Goal: Check status: Check status

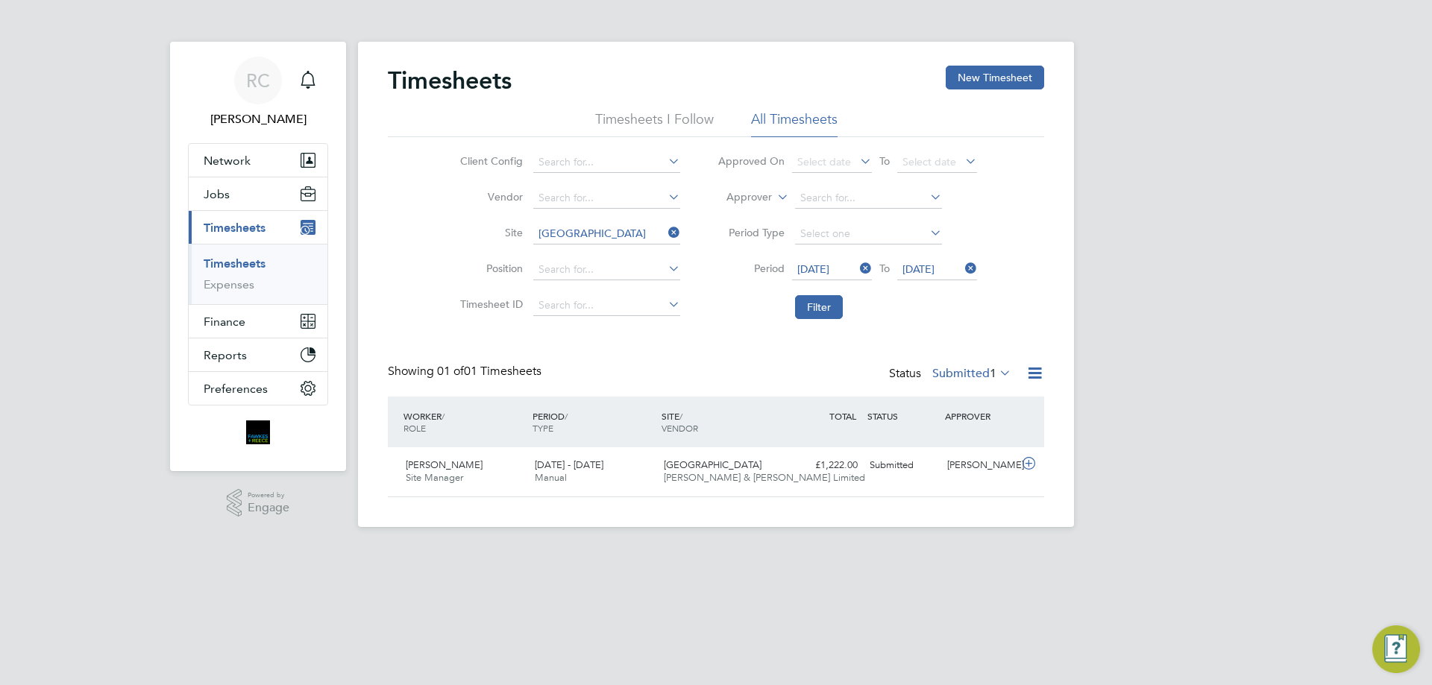
scroll to position [38, 130]
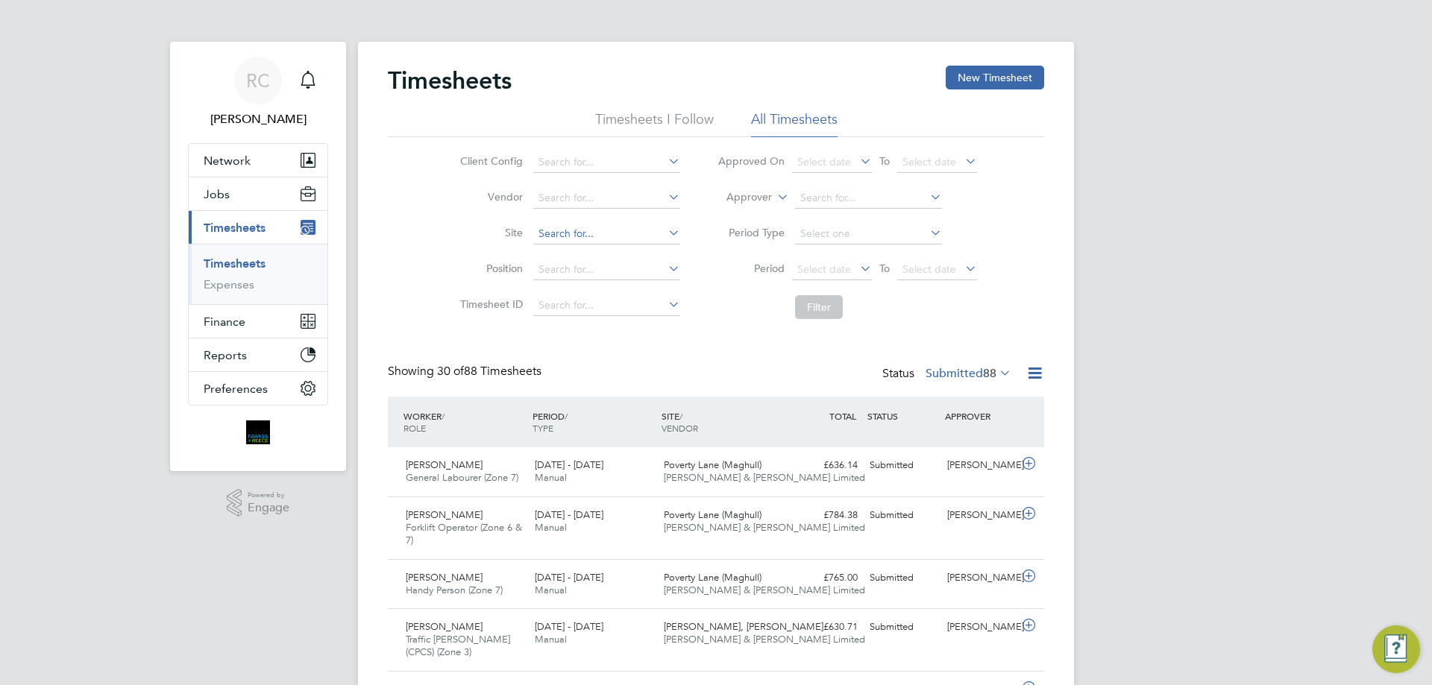
click at [561, 242] on input at bounding box center [606, 234] width 147 height 21
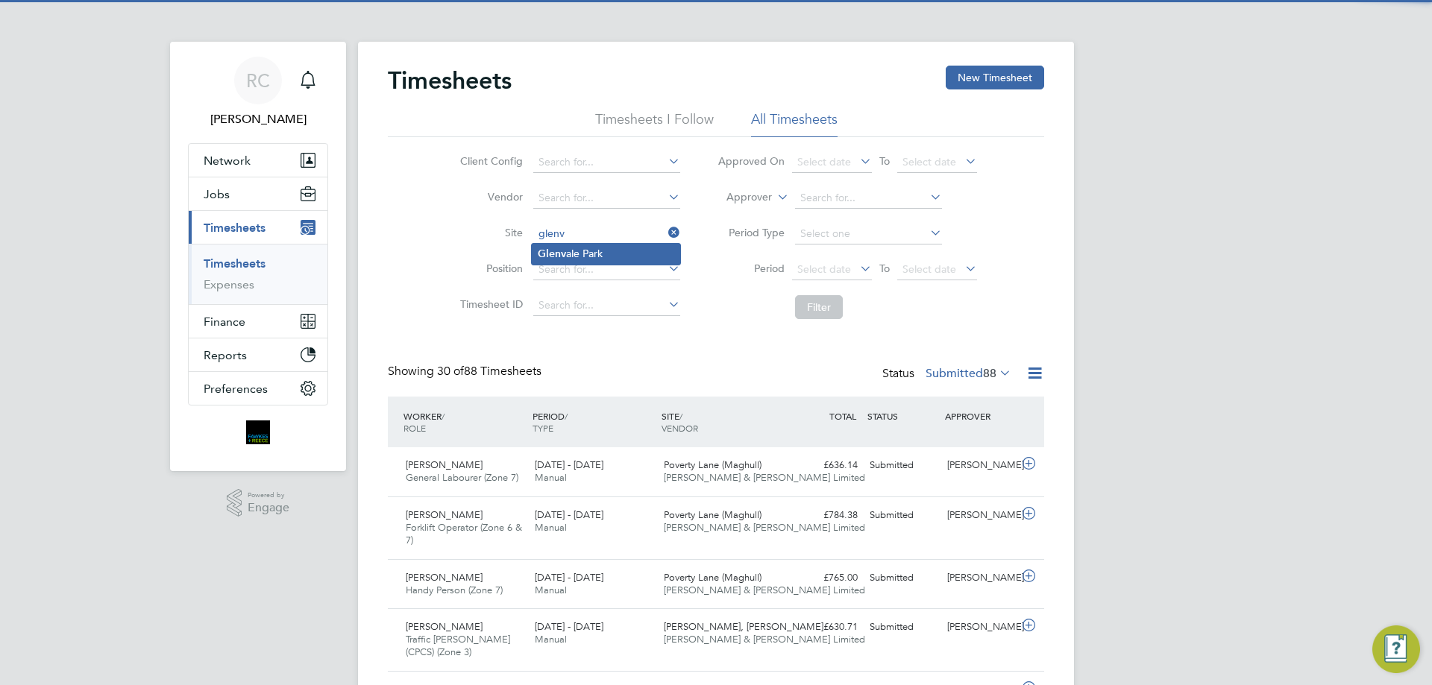
click at [594, 249] on li "[GEOGRAPHIC_DATA]" at bounding box center [606, 254] width 148 height 20
type input "[GEOGRAPHIC_DATA]"
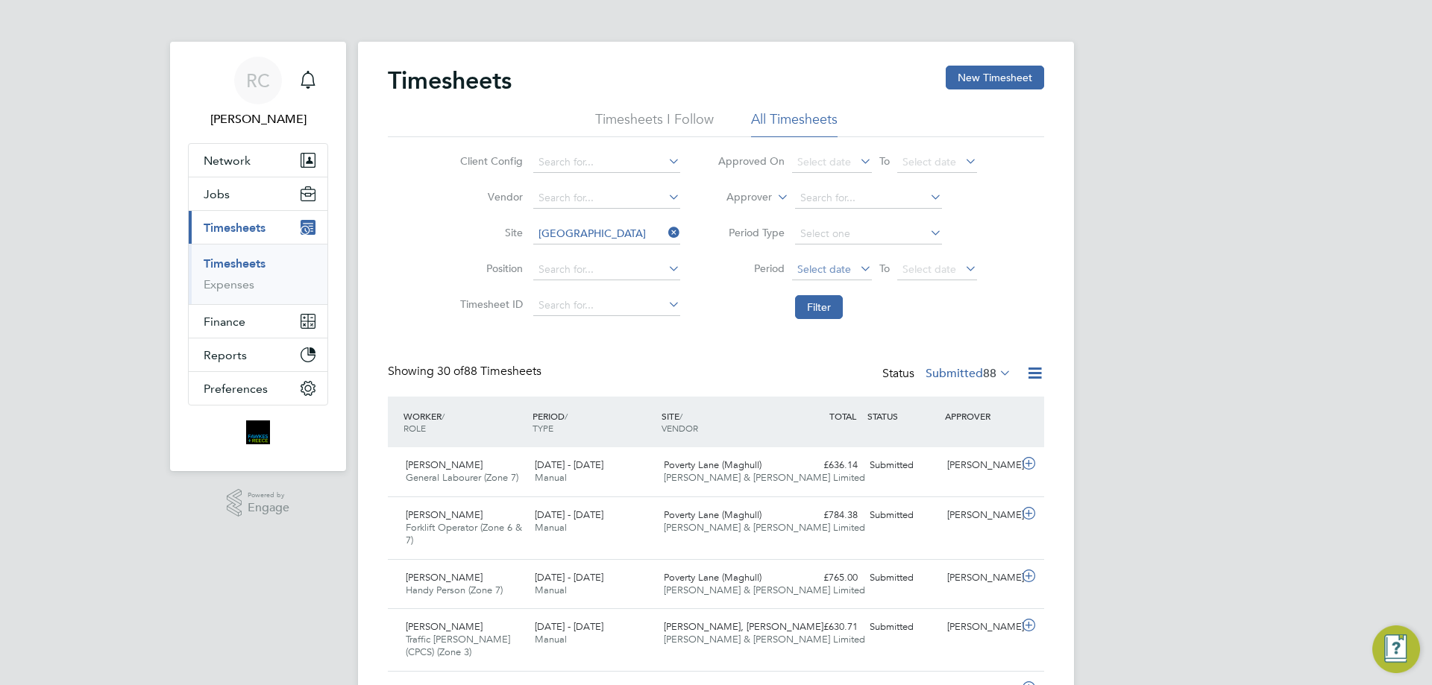
click at [826, 270] on span "Select date" at bounding box center [824, 269] width 54 height 13
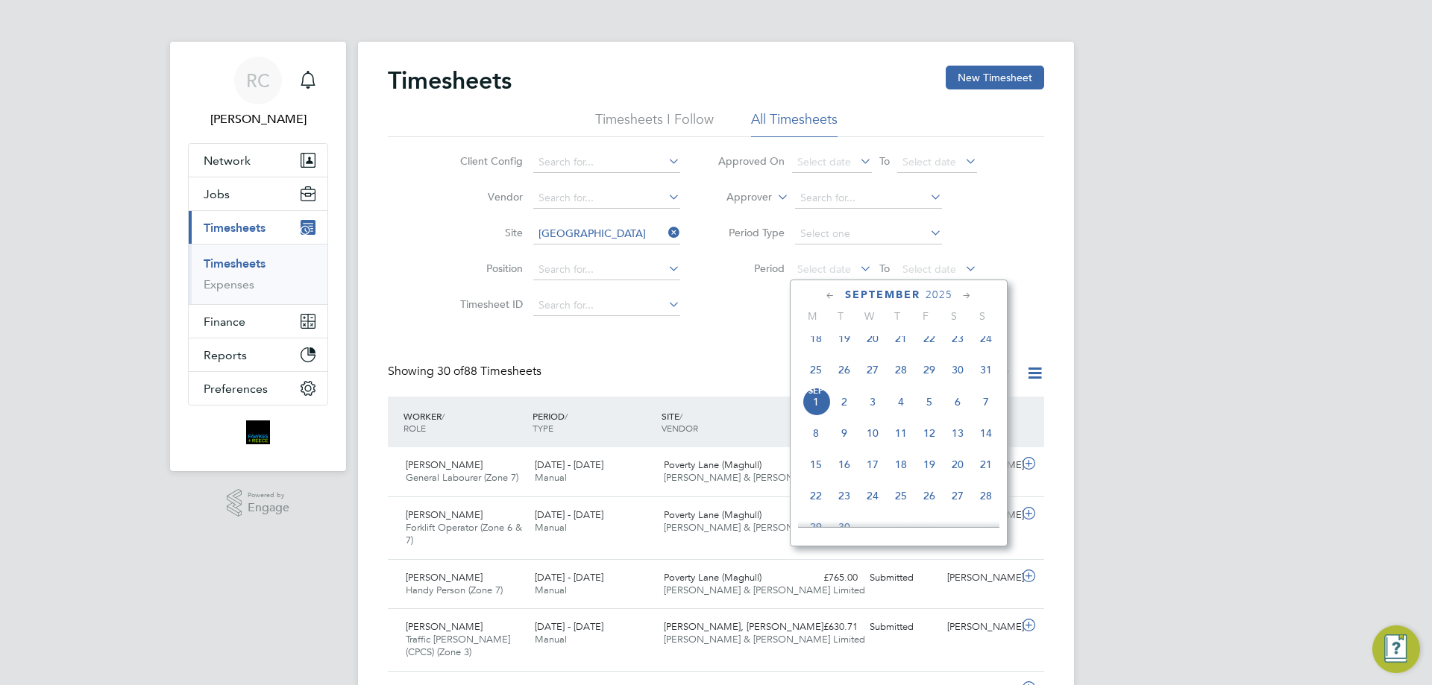
click at [813, 384] on span "25" at bounding box center [816, 370] width 28 height 28
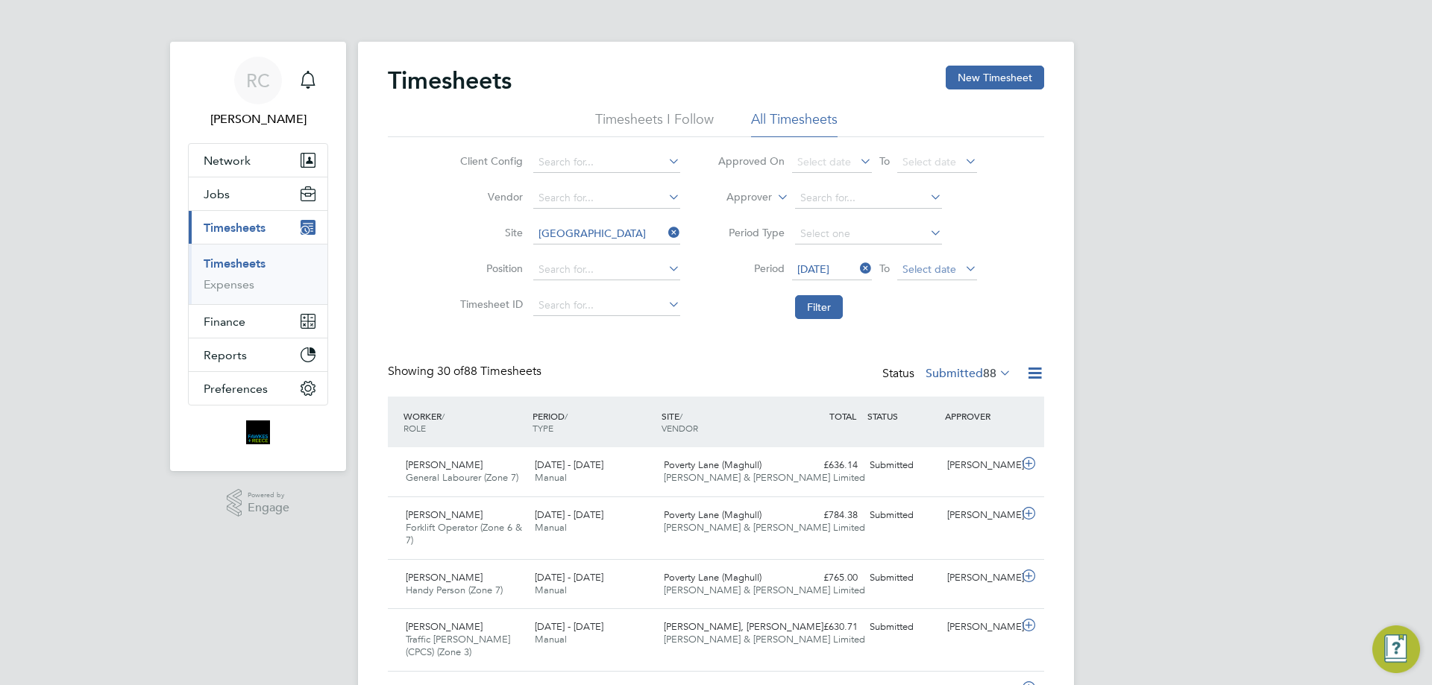
click at [920, 263] on span "Select date" at bounding box center [929, 269] width 54 height 13
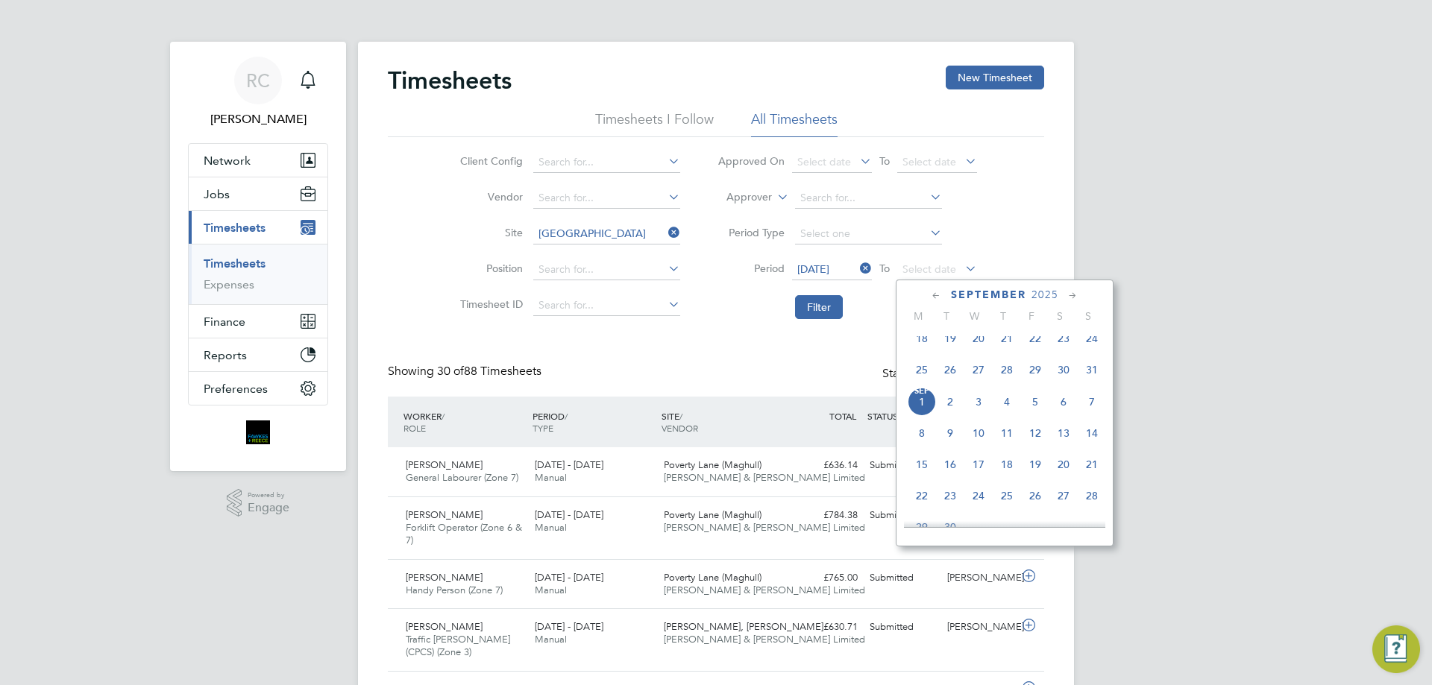
drag, startPoint x: 1096, startPoint y: 377, endPoint x: 1089, endPoint y: 374, distance: 8.0
click at [1096, 377] on span "31" at bounding box center [1092, 370] width 28 height 28
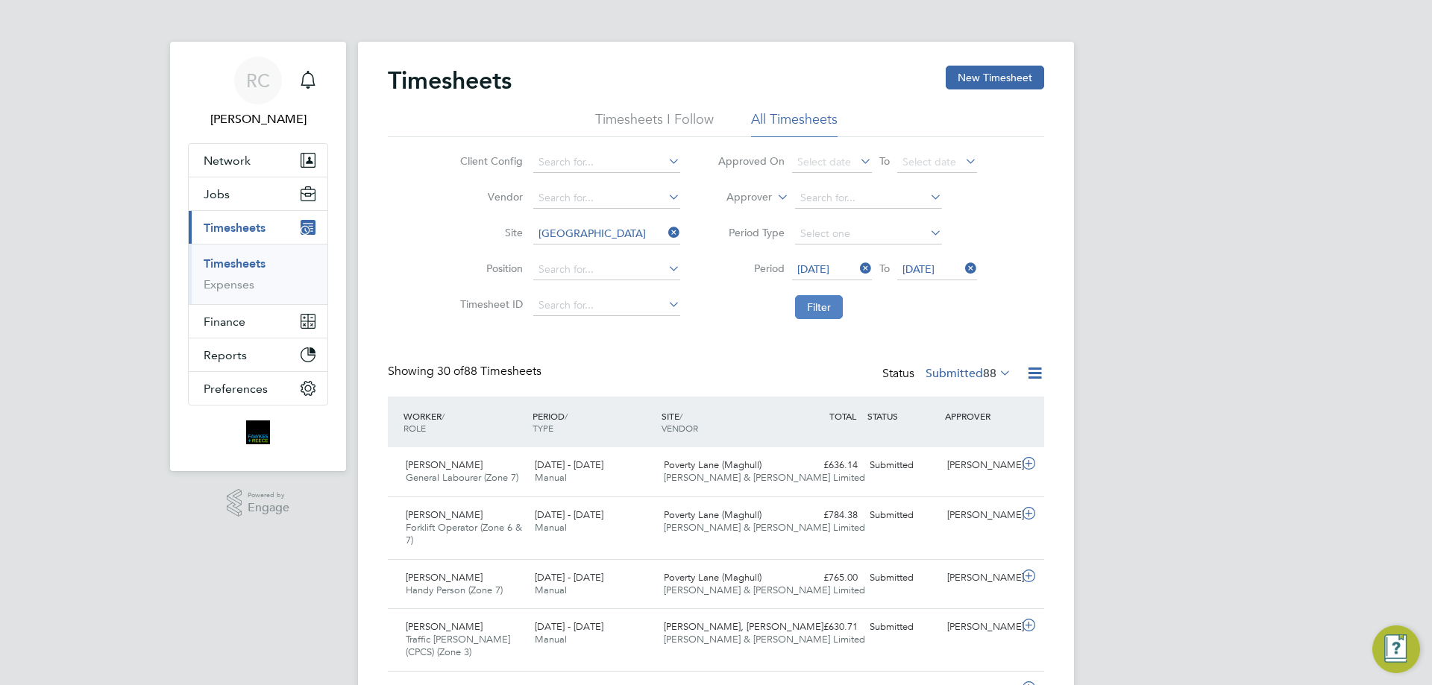
click at [825, 309] on button "Filter" at bounding box center [819, 307] width 48 height 24
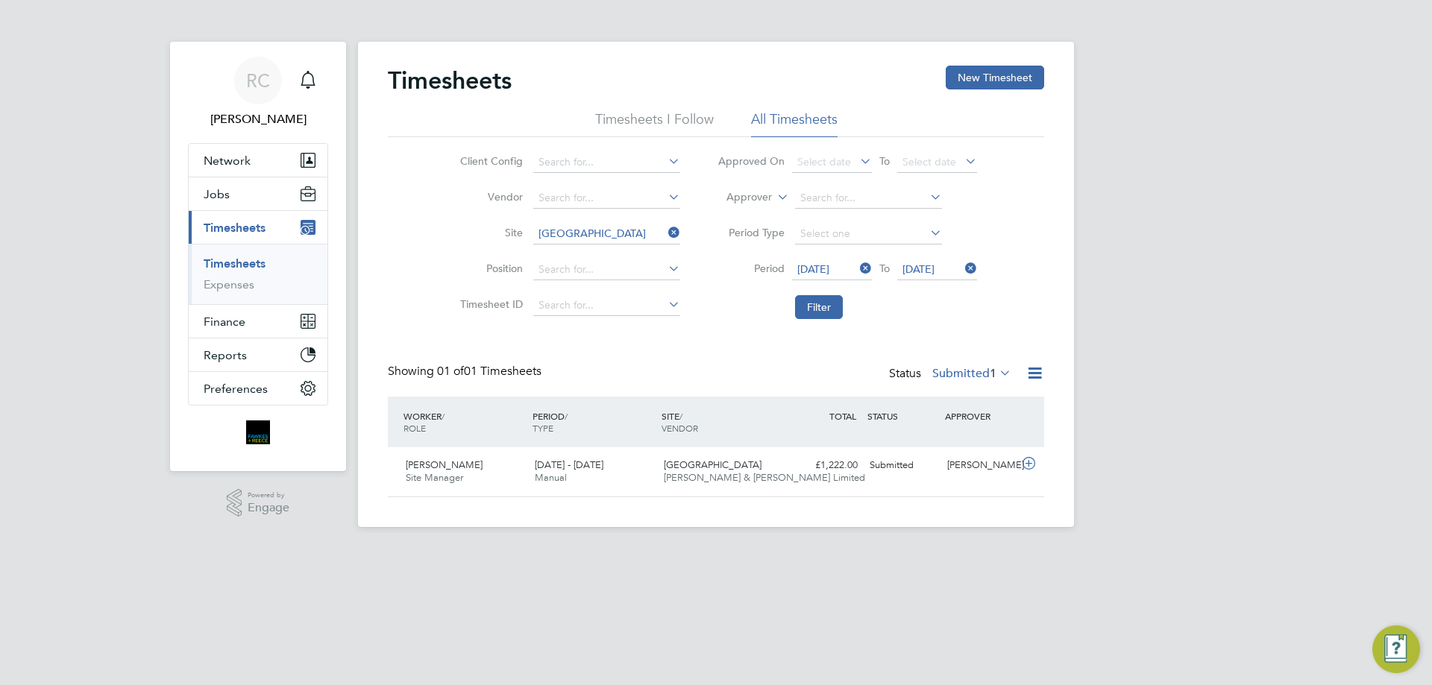
click at [795, 295] on button "Filter" at bounding box center [819, 307] width 48 height 24
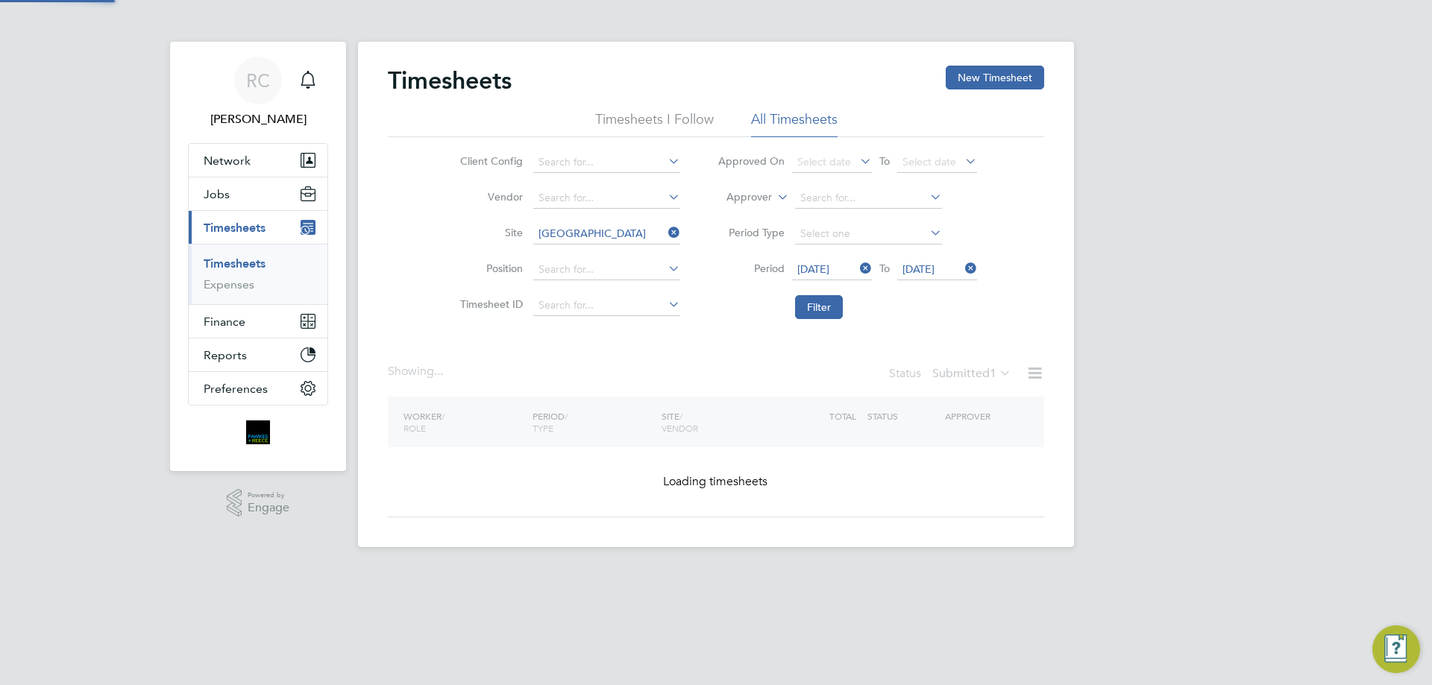
click at [795, 295] on button "Filter" at bounding box center [819, 307] width 48 height 24
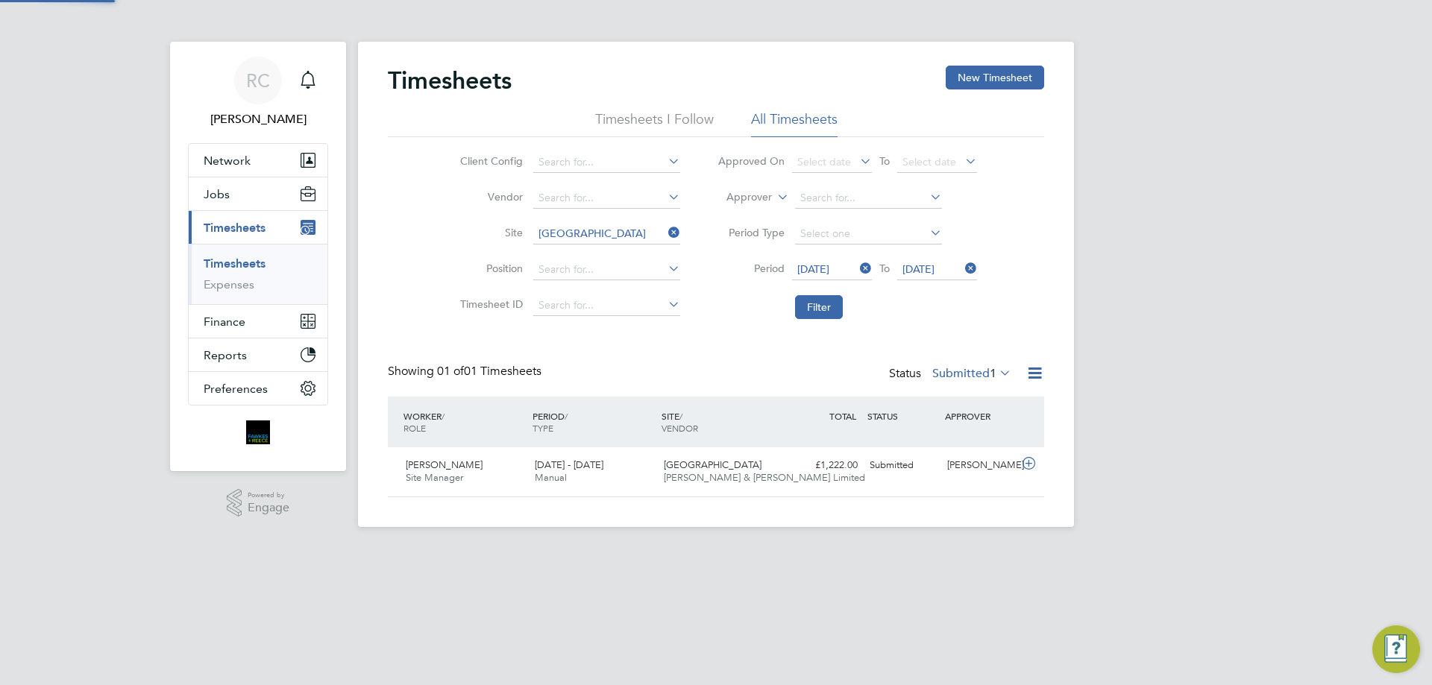
click at [795, 295] on button "Filter" at bounding box center [819, 307] width 48 height 24
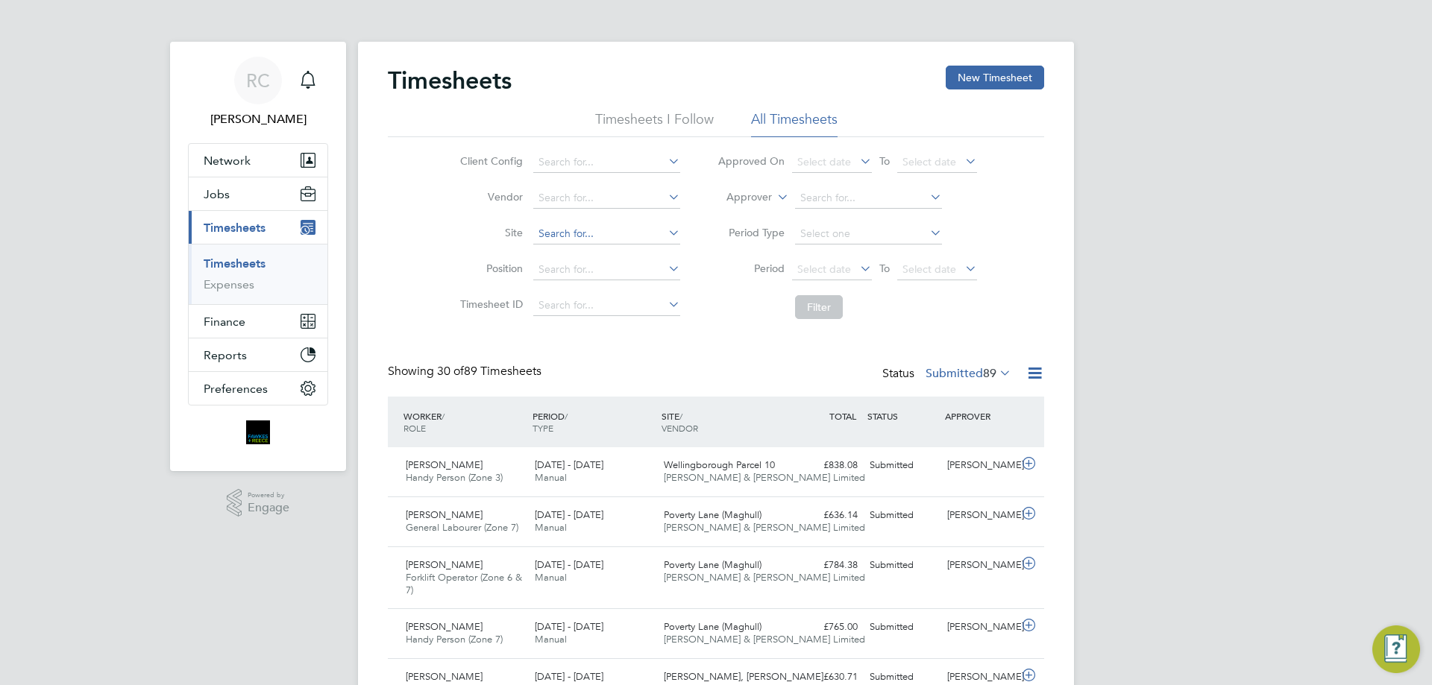
click at [561, 238] on input at bounding box center [606, 234] width 147 height 21
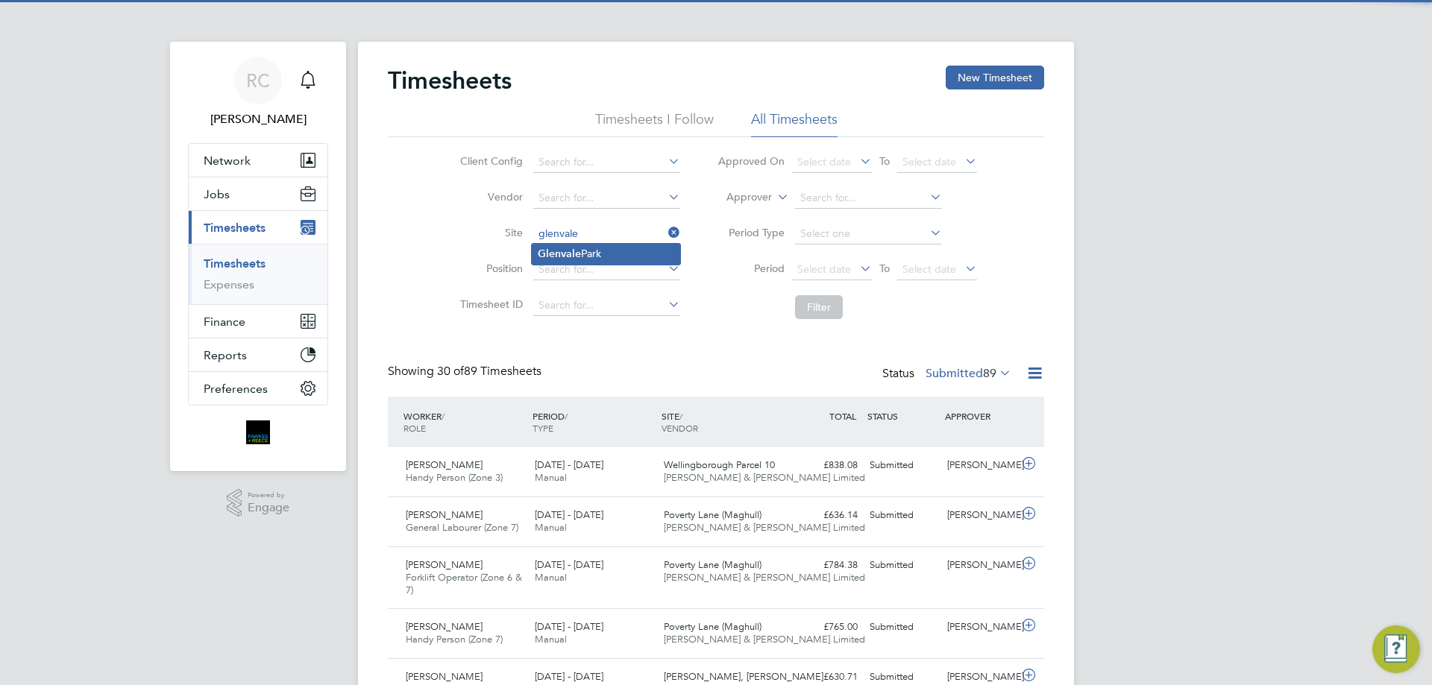
click at [594, 249] on li "Glenvale Park" at bounding box center [606, 254] width 148 height 20
type input "[GEOGRAPHIC_DATA]"
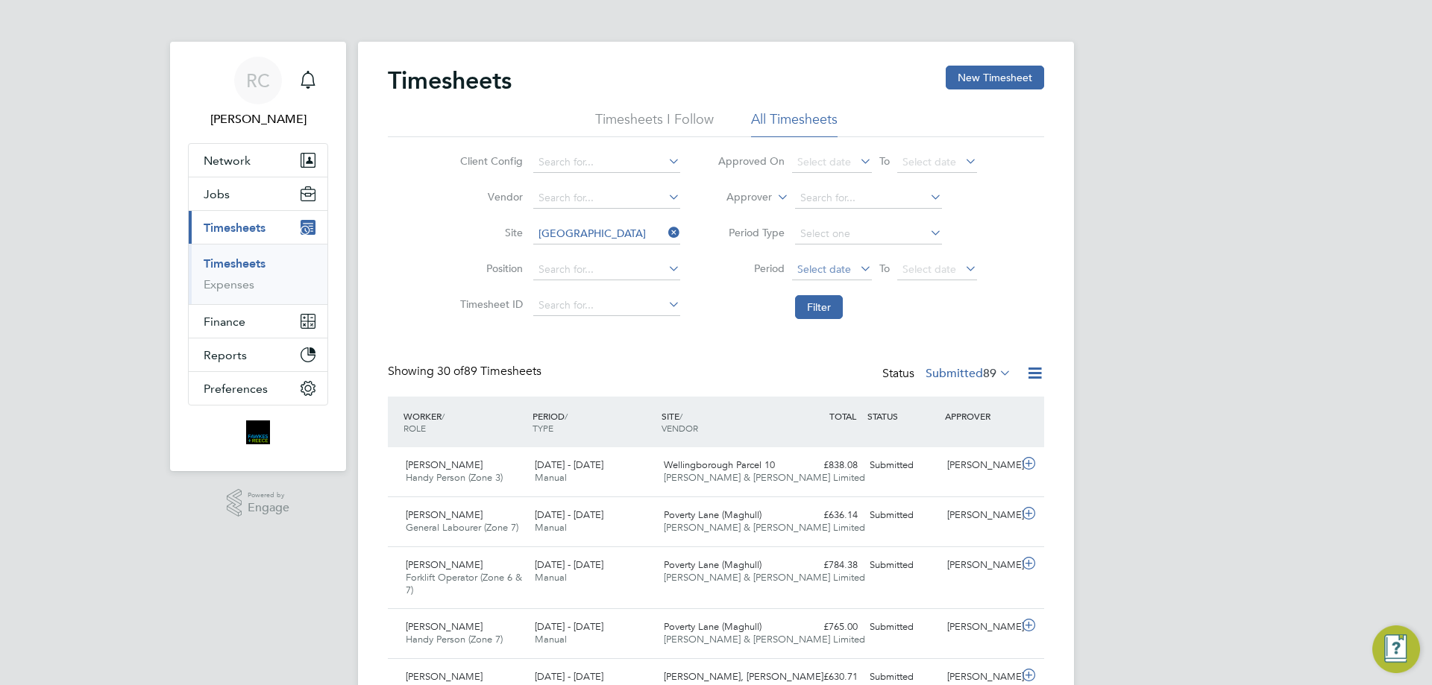
click at [841, 271] on span "Select date" at bounding box center [824, 269] width 54 height 13
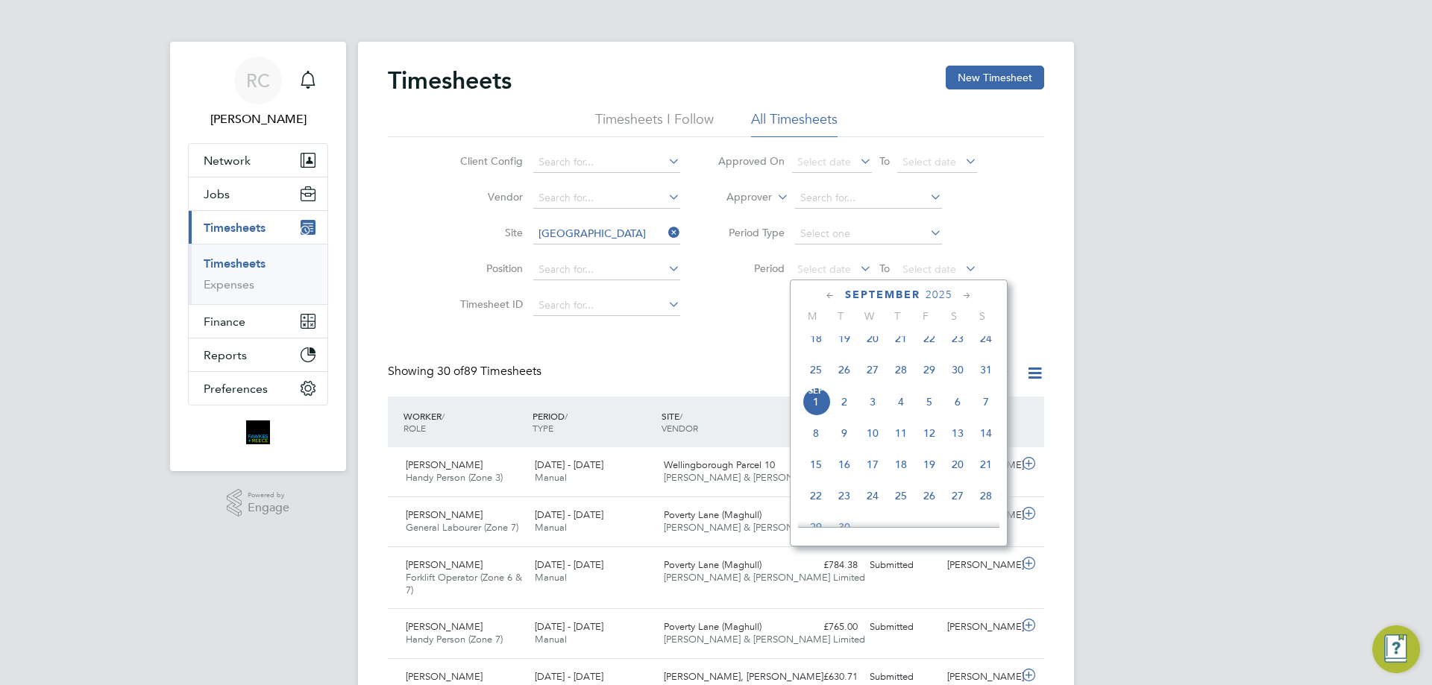
click at [808, 382] on span "25" at bounding box center [816, 370] width 28 height 28
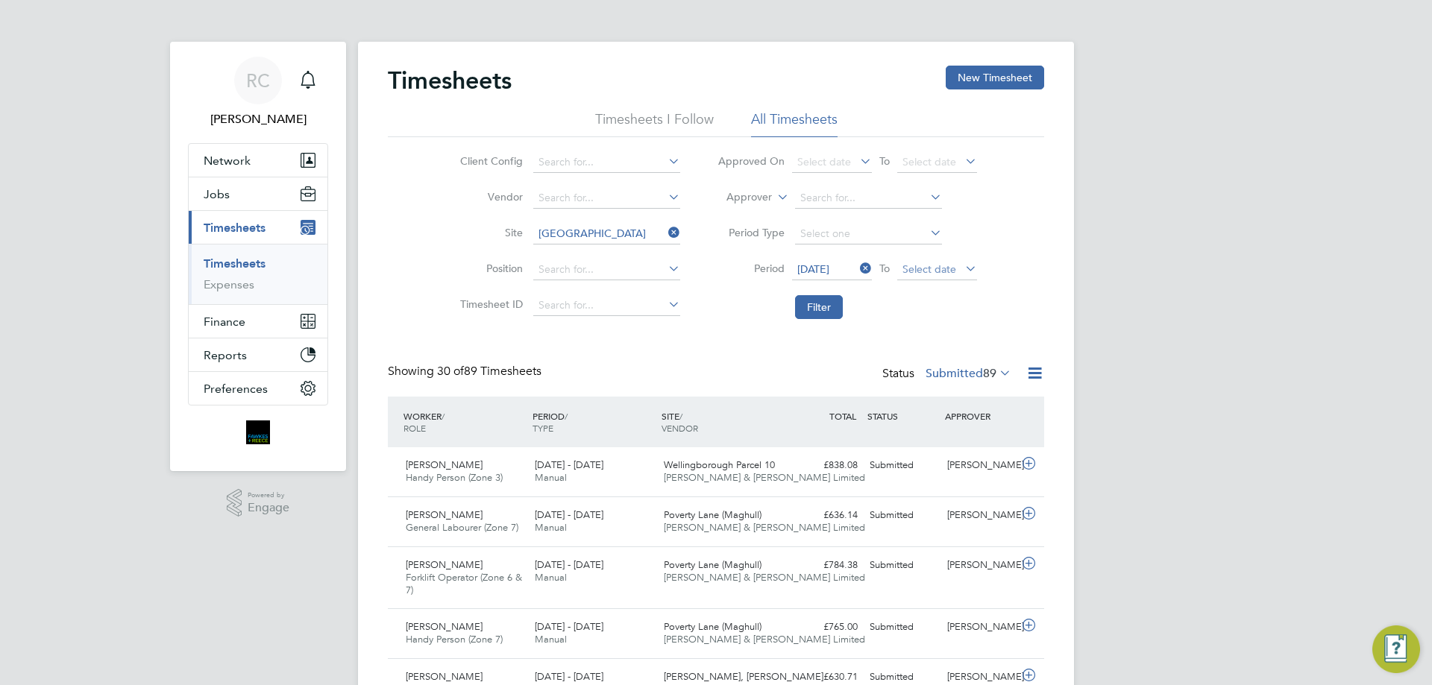
click at [914, 272] on span "Select date" at bounding box center [929, 269] width 54 height 13
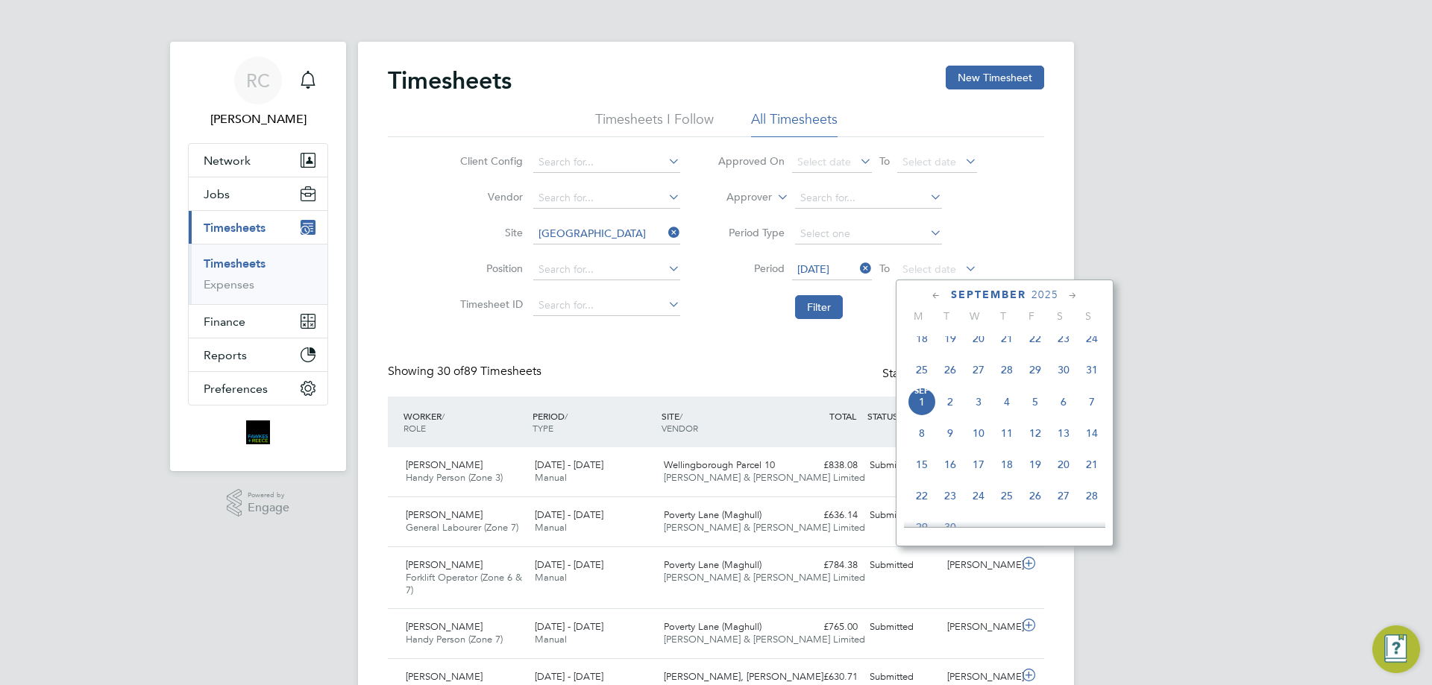
click at [1091, 383] on span "31" at bounding box center [1092, 370] width 28 height 28
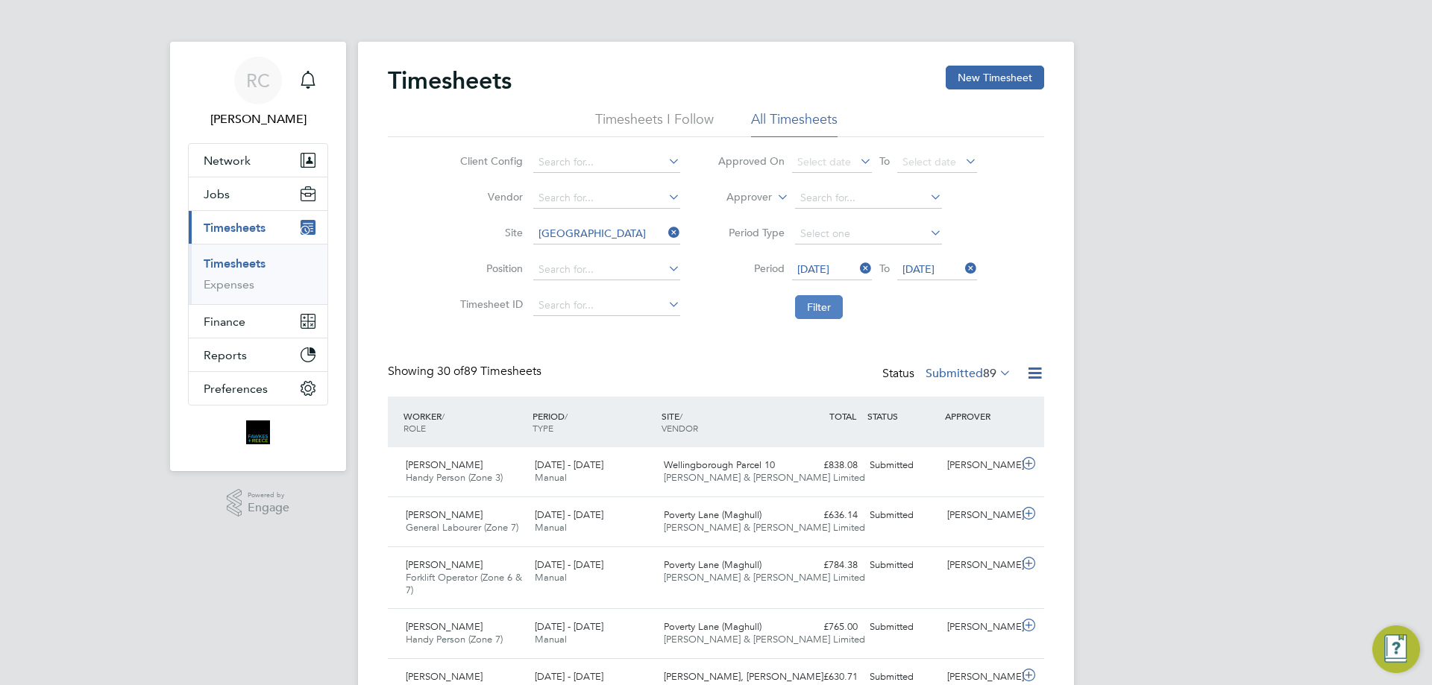
click at [815, 299] on button "Filter" at bounding box center [819, 307] width 48 height 24
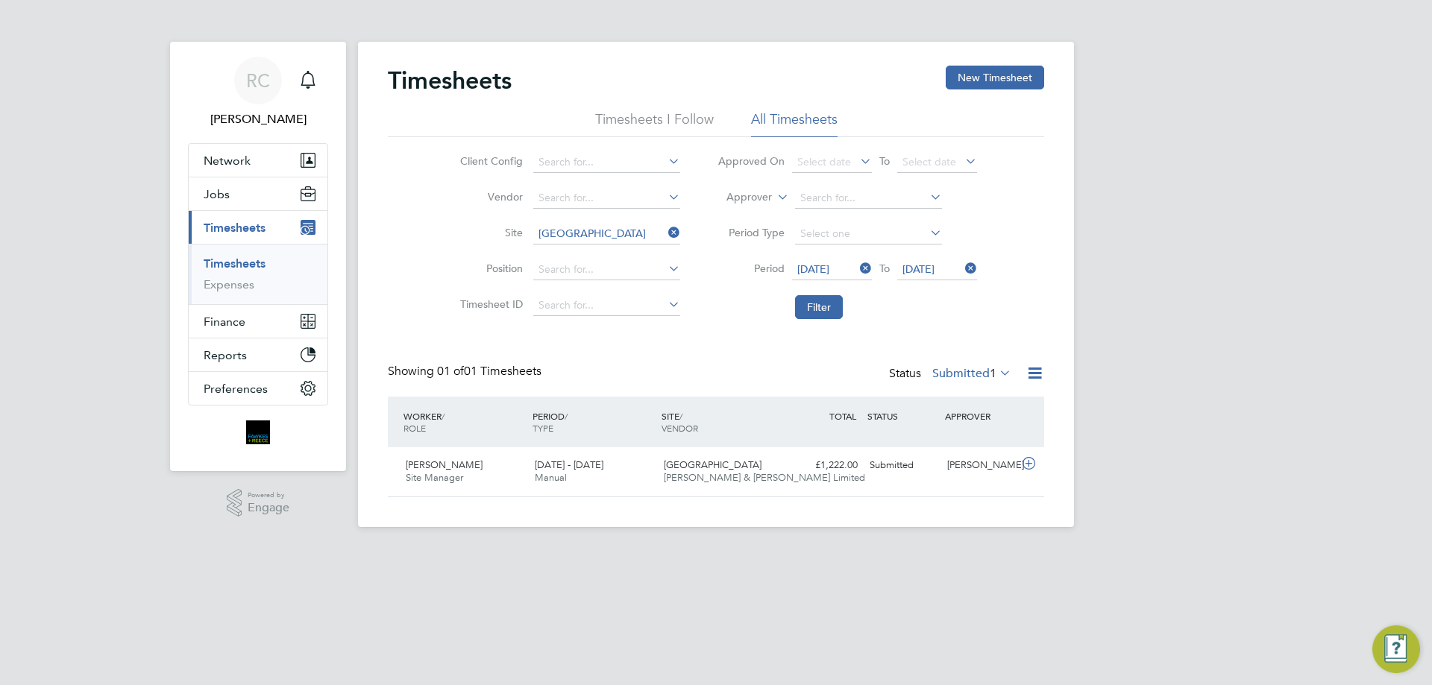
click at [881, 551] on html "RC Robyn Clarke Notifications Applications: Network Team Members Businesses Sit…" at bounding box center [716, 275] width 1432 height 551
